Goal: Information Seeking & Learning: Learn about a topic

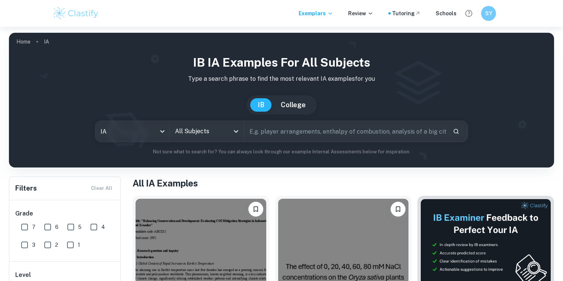
click at [256, 137] on input "text" at bounding box center [345, 131] width 203 height 21
type input "biology"
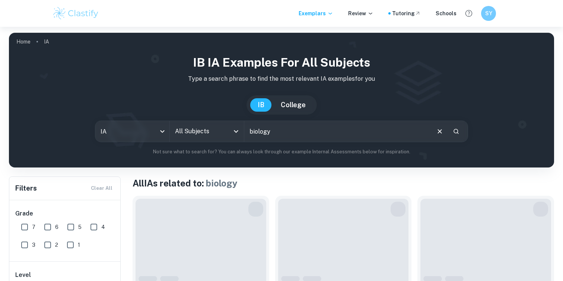
click at [216, 134] on input "All Subjects" at bounding box center [201, 131] width 56 height 14
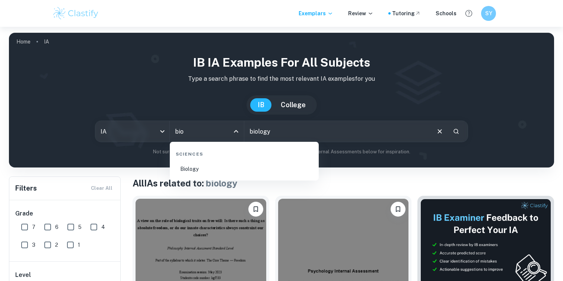
click at [227, 169] on li "Biology" at bounding box center [244, 169] width 143 height 17
type input "Biology"
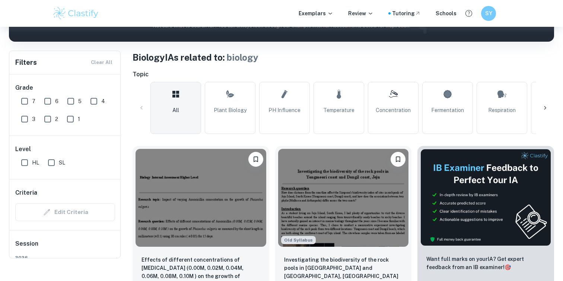
scroll to position [84, 0]
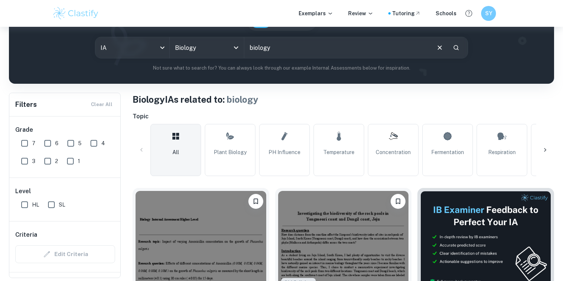
drag, startPoint x: 279, startPoint y: 50, endPoint x: 253, endPoint y: 48, distance: 26.9
click at [253, 48] on input "biology" at bounding box center [337, 47] width 186 height 21
type input "b"
type input "germination"
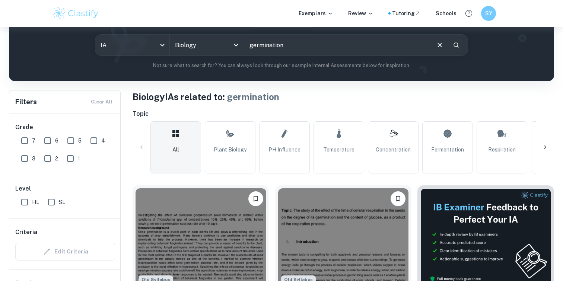
scroll to position [107, 0]
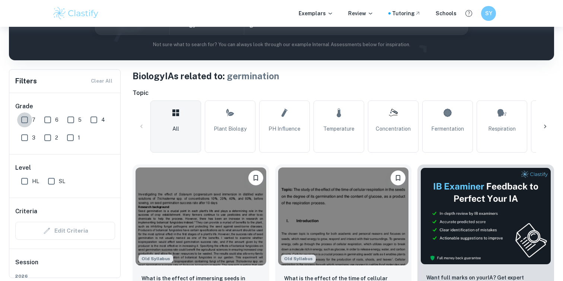
click at [26, 120] on input "7" at bounding box center [24, 120] width 15 height 15
checkbox input "true"
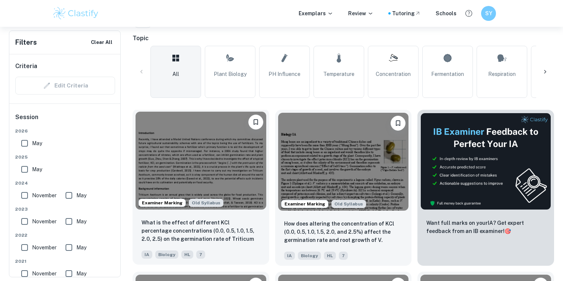
scroll to position [179, 0]
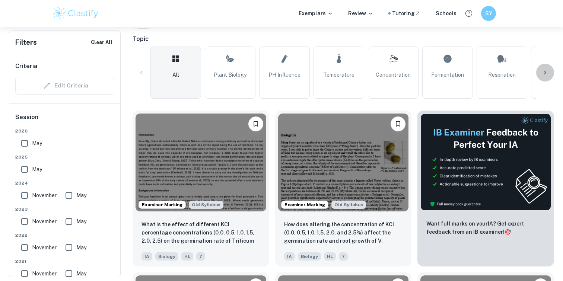
click at [546, 72] on icon at bounding box center [545, 73] width 2 height 4
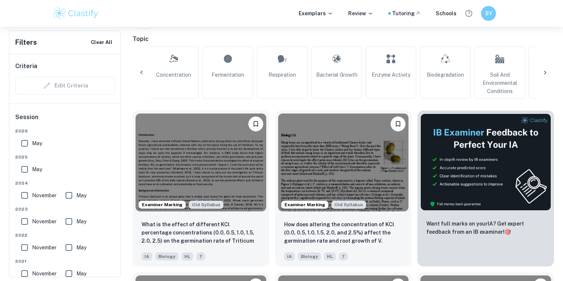
scroll to position [0, 349]
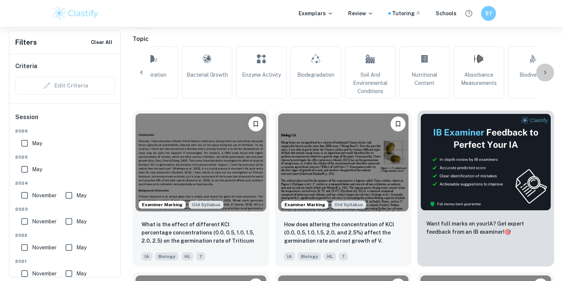
click at [545, 72] on icon at bounding box center [545, 73] width 2 height 4
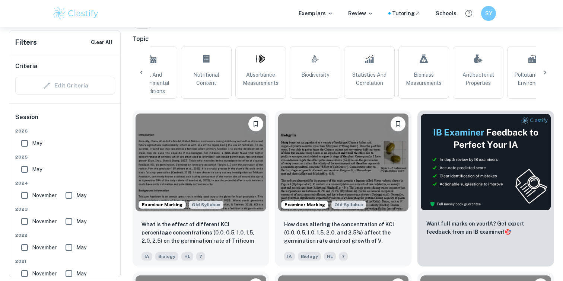
scroll to position [0, 644]
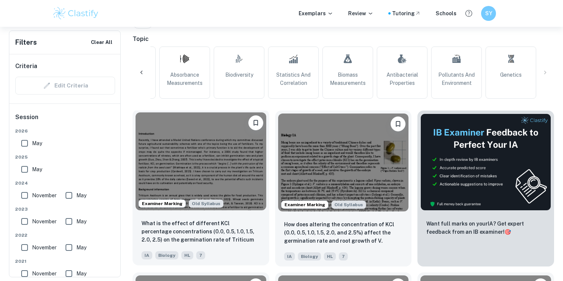
click at [151, 170] on img at bounding box center [201, 162] width 131 height 98
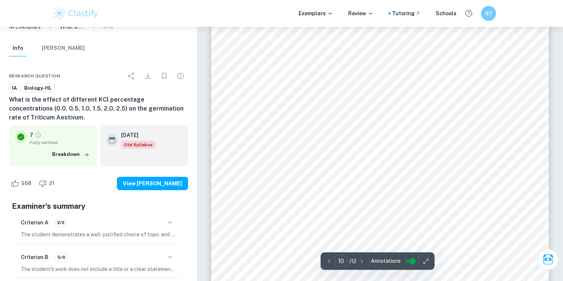
scroll to position [4416, 0]
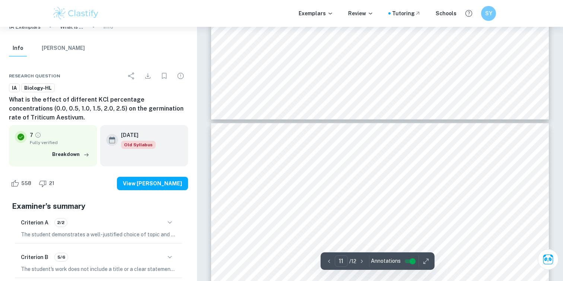
type input "10"
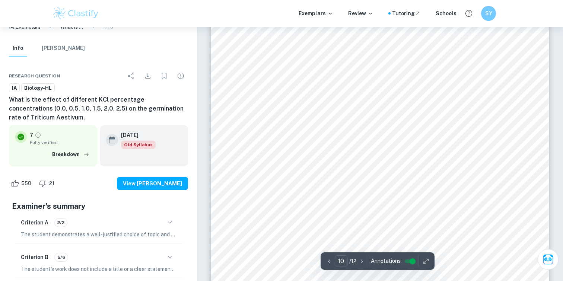
scroll to position [4490, 0]
